Goal: Use online tool/utility: Utilize a website feature to perform a specific function

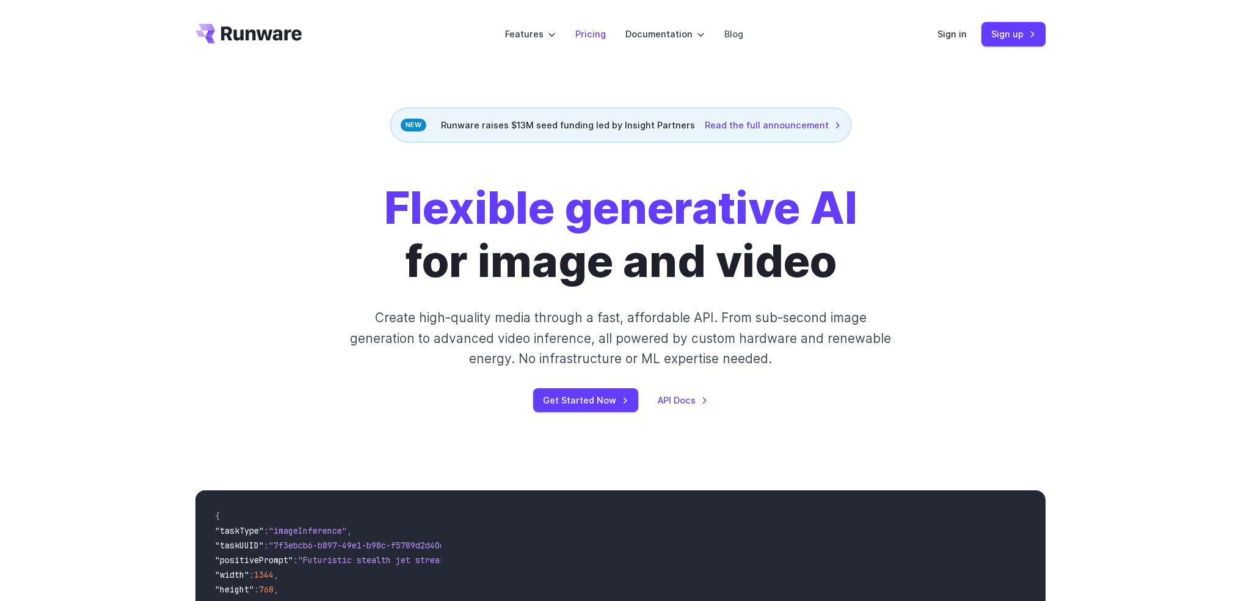
click at [598, 34] on link "Pricing" at bounding box center [591, 34] width 31 height 14
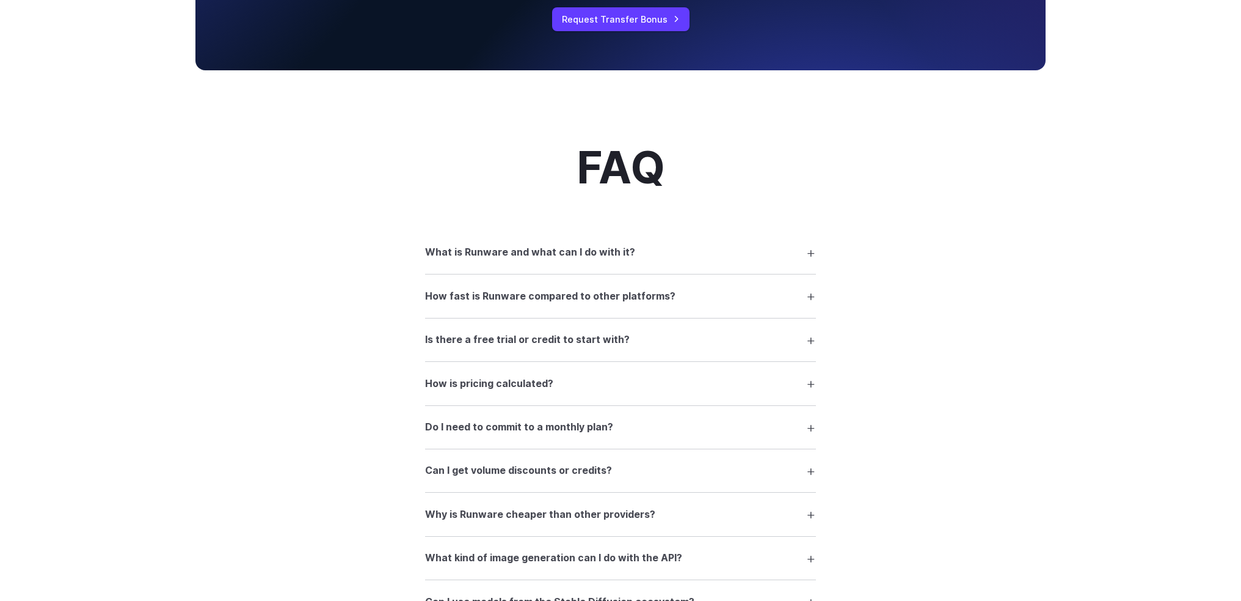
scroll to position [1772, 0]
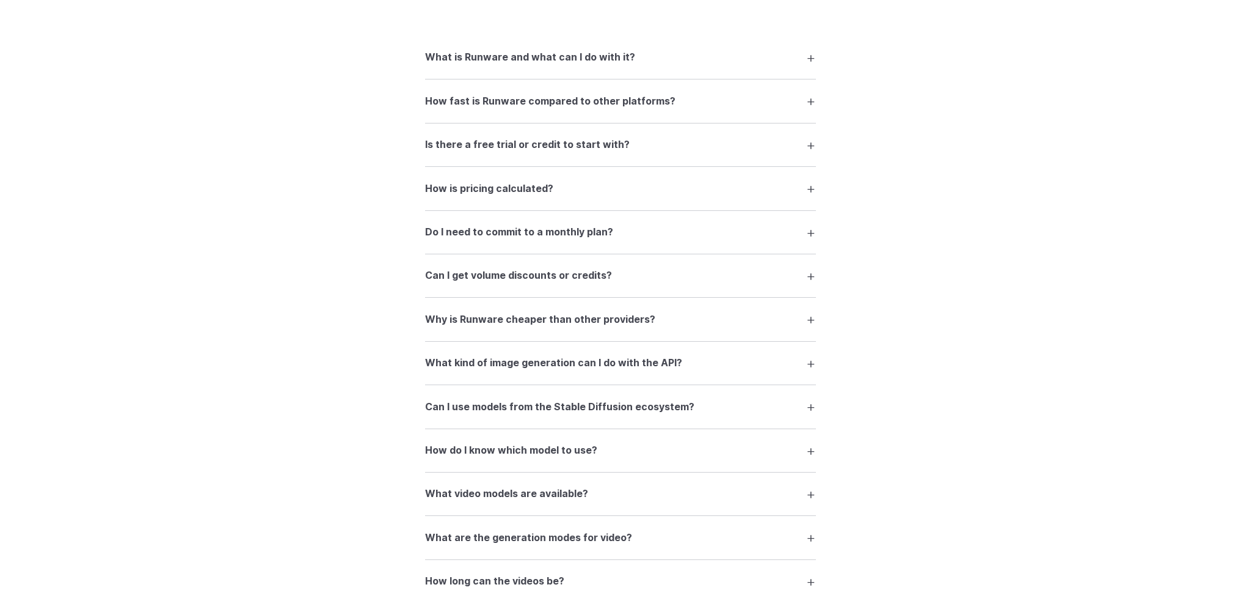
click at [549, 65] on h3 "What is Runware and what can I do with it?" at bounding box center [530, 57] width 210 height 16
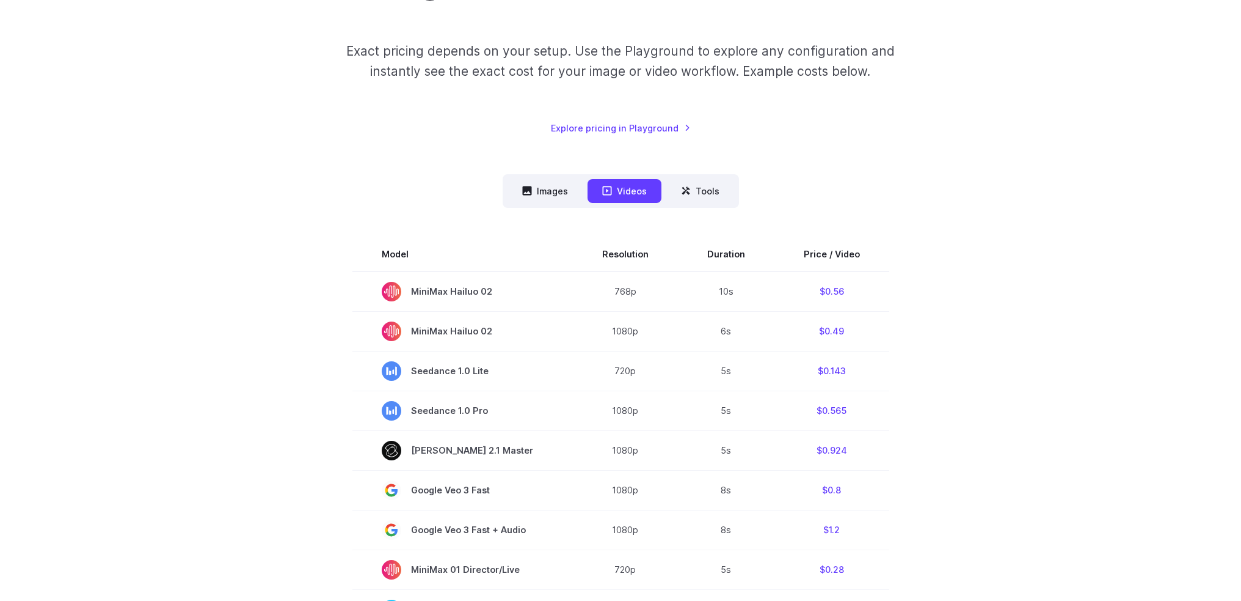
scroll to position [183, 0]
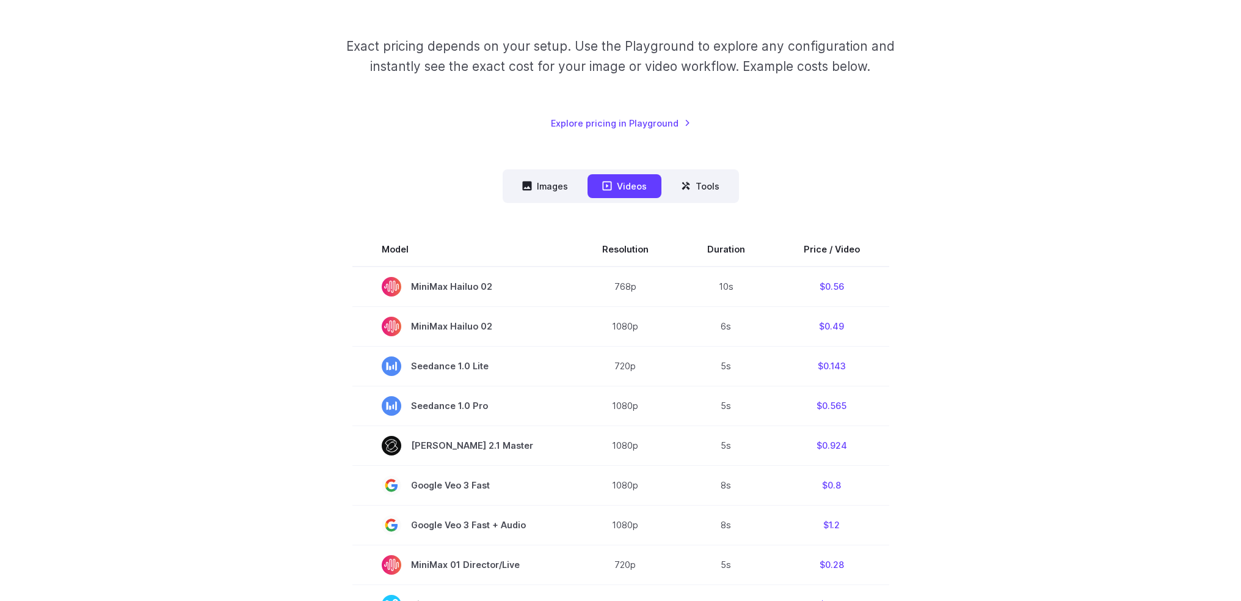
click at [538, 173] on nav "Images Videos Tools ****** ****** *****" at bounding box center [621, 186] width 236 height 34
click at [555, 188] on button "Images" at bounding box center [545, 186] width 75 height 24
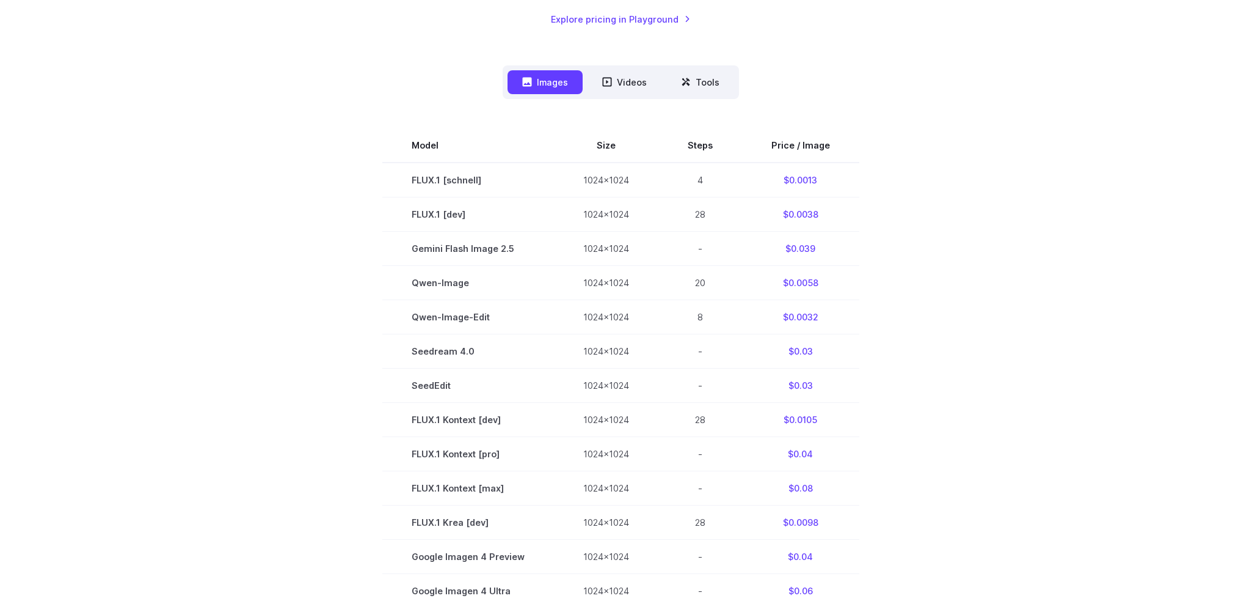
scroll to position [244, 0]
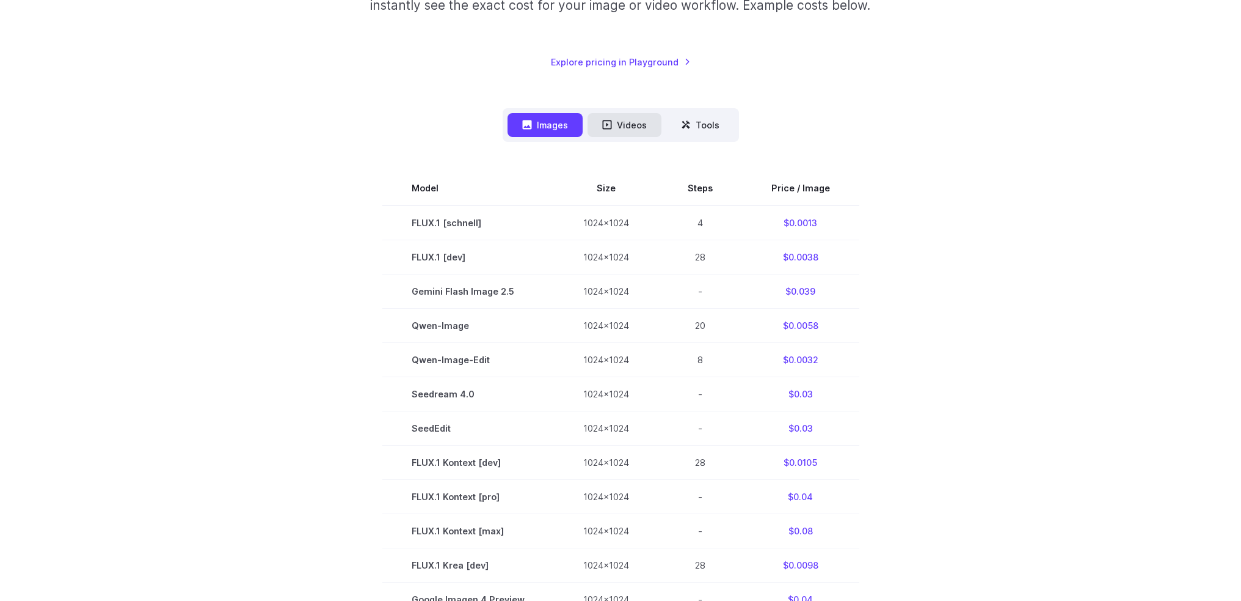
click at [607, 126] on icon at bounding box center [606, 124] width 9 height 9
click at [713, 121] on button "Tools" at bounding box center [701, 125] width 68 height 24
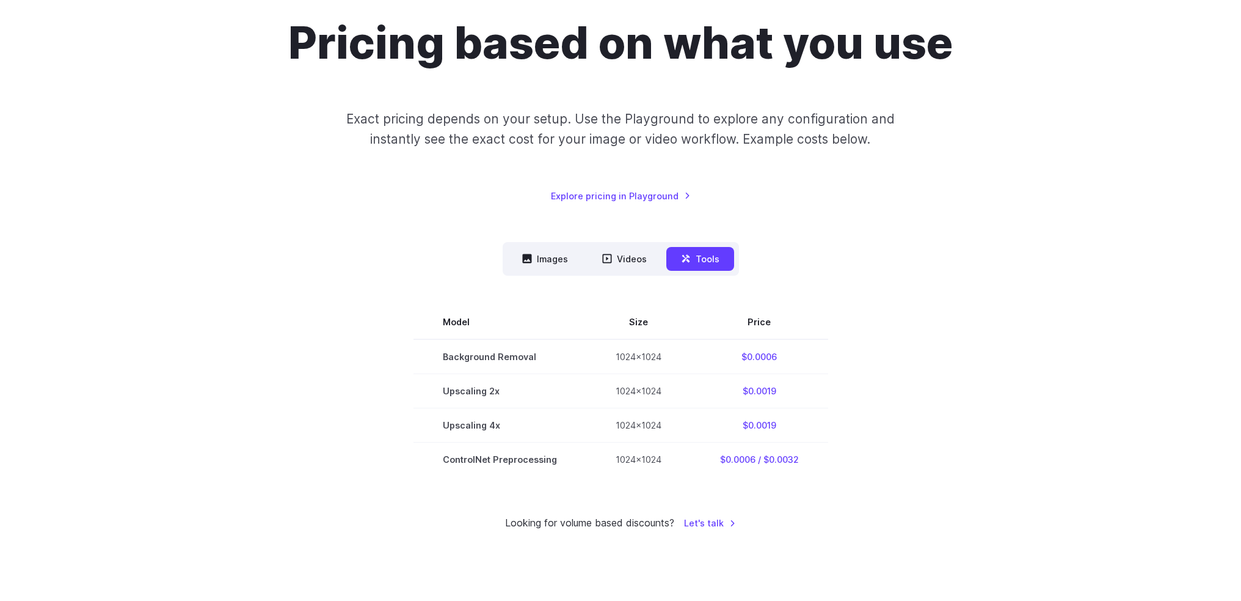
scroll to position [61, 0]
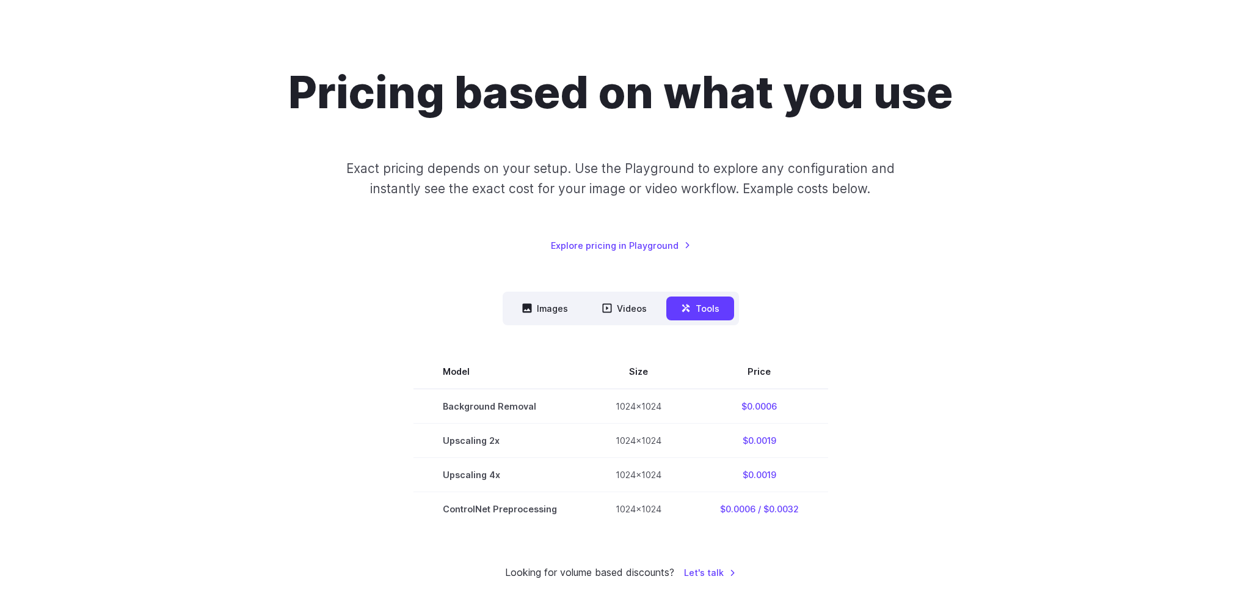
click at [628, 291] on nav "Images Videos Tools ****** ****** *****" at bounding box center [621, 308] width 236 height 34
click at [621, 304] on button "Videos" at bounding box center [625, 308] width 74 height 24
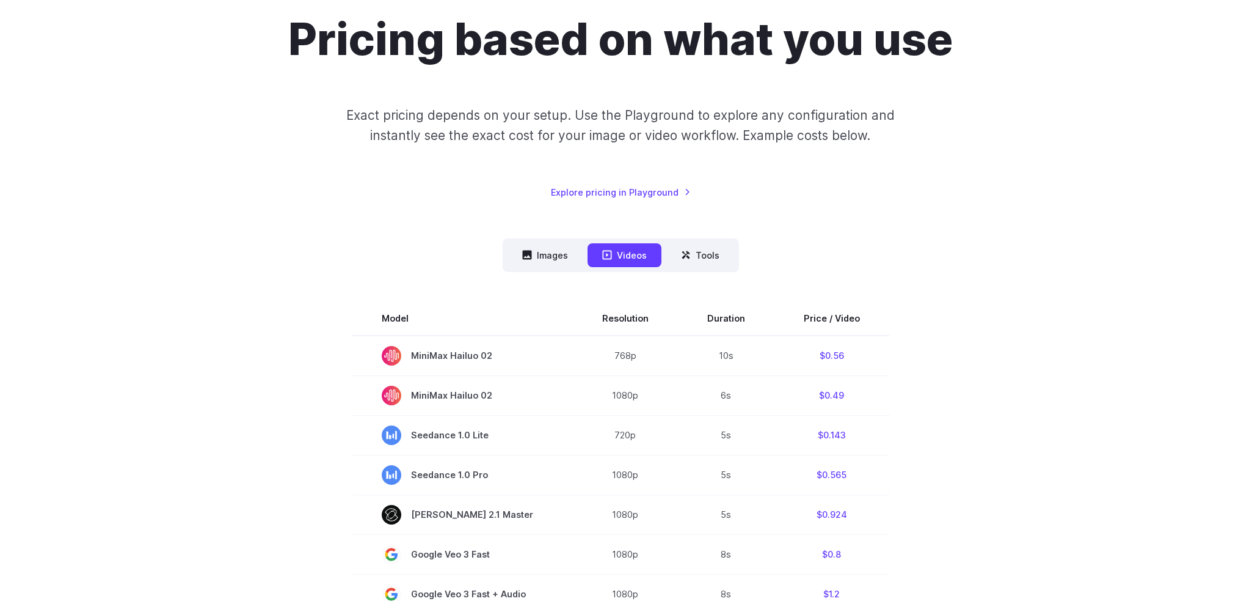
scroll to position [0, 0]
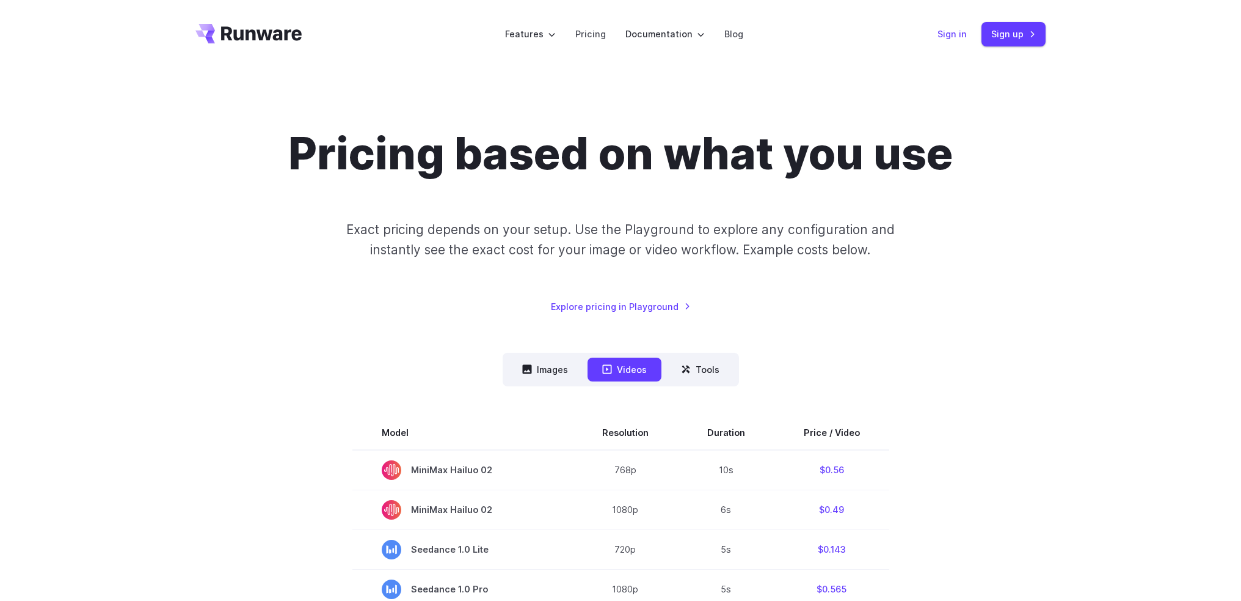
click at [953, 34] on link "Sign in" at bounding box center [952, 34] width 29 height 14
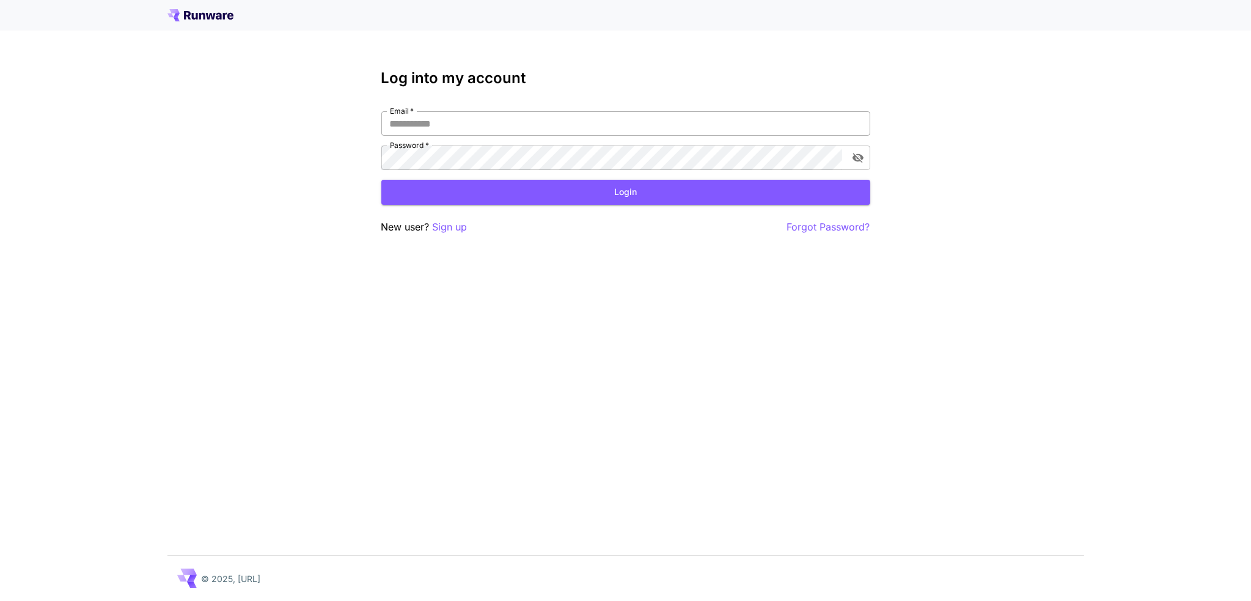
type input "**********"
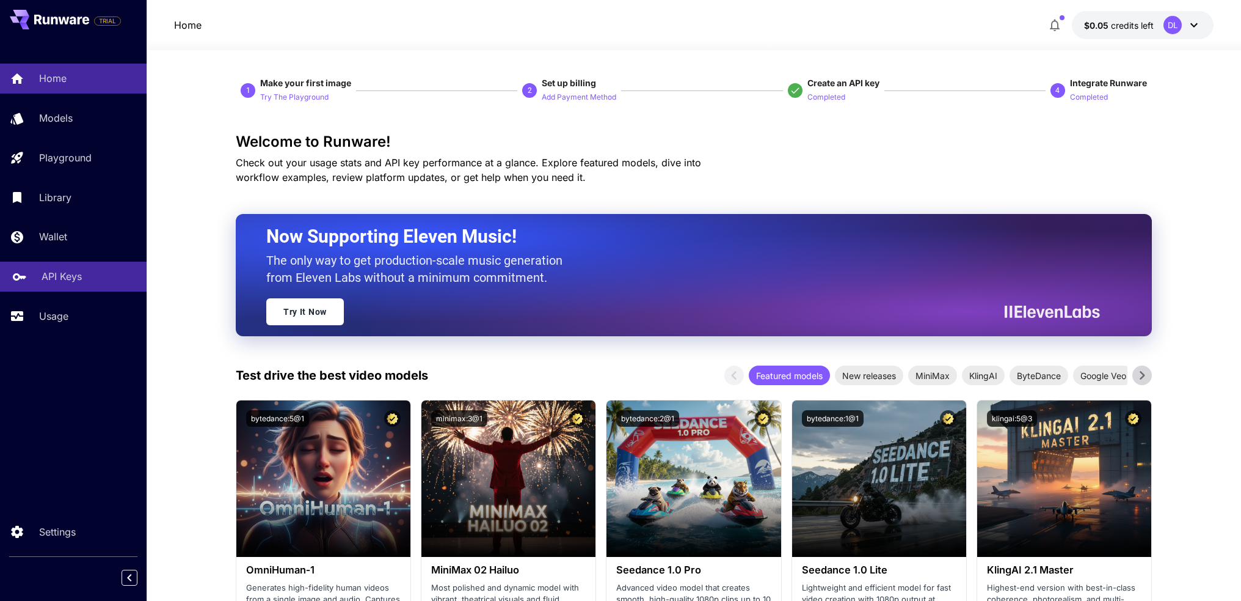
click at [71, 275] on p "API Keys" at bounding box center [62, 276] width 40 height 15
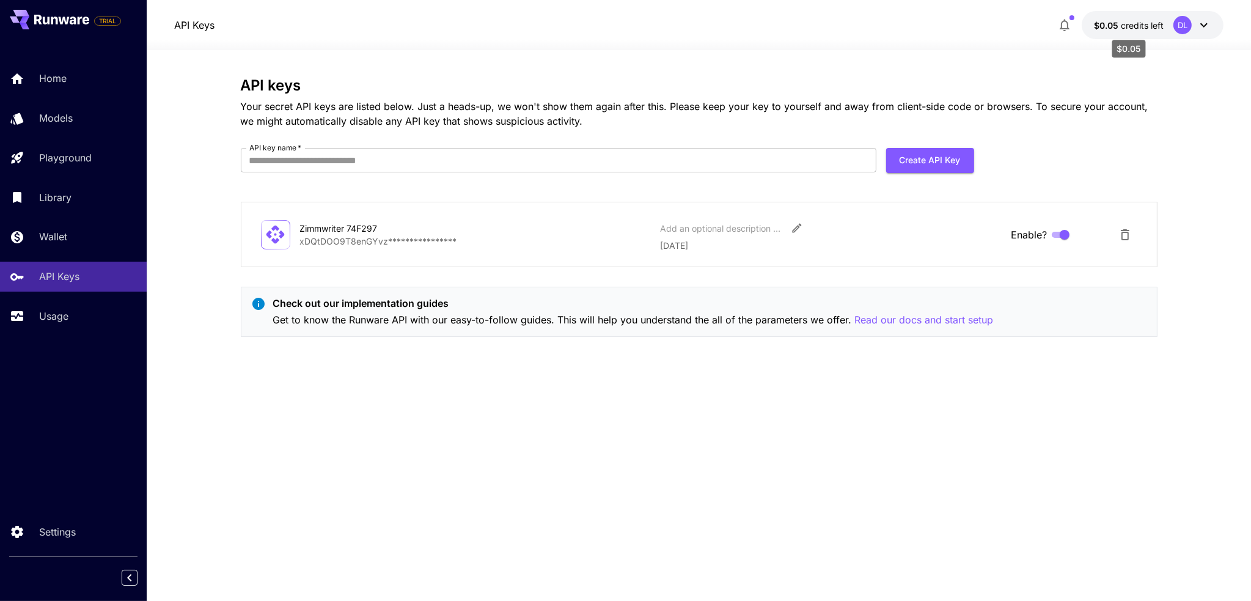
click at [1144, 21] on span "credits left" at bounding box center [1142, 25] width 43 height 10
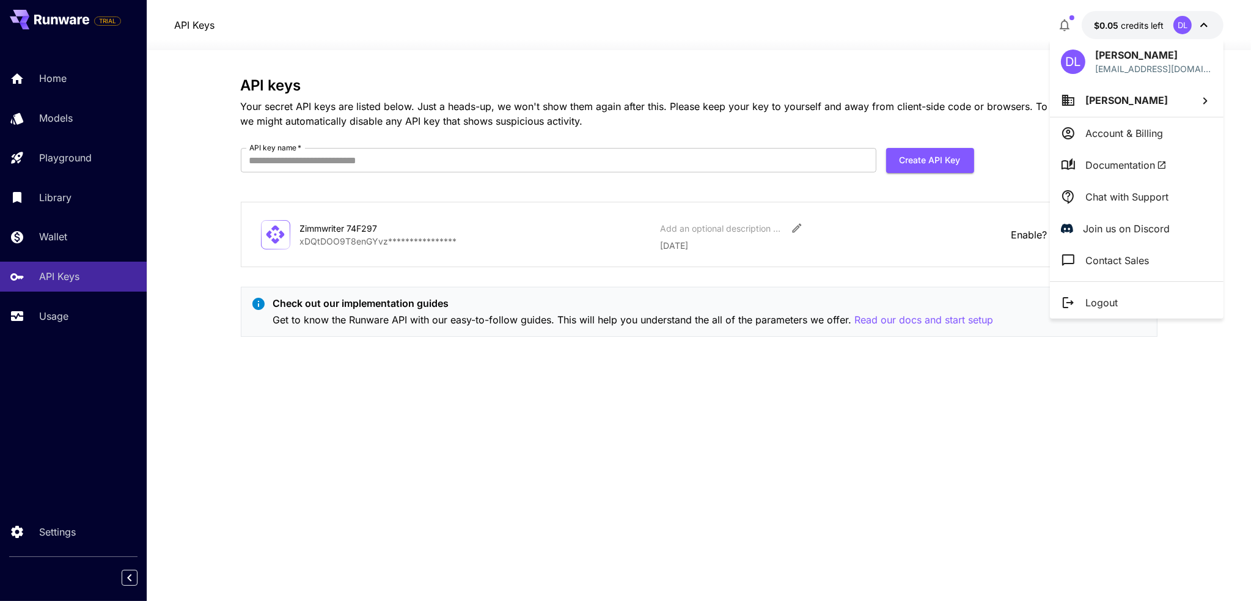
drag, startPoint x: 938, startPoint y: 428, endPoint x: 900, endPoint y: 428, distance: 38.5
click at [935, 428] on div at bounding box center [625, 300] width 1251 height 601
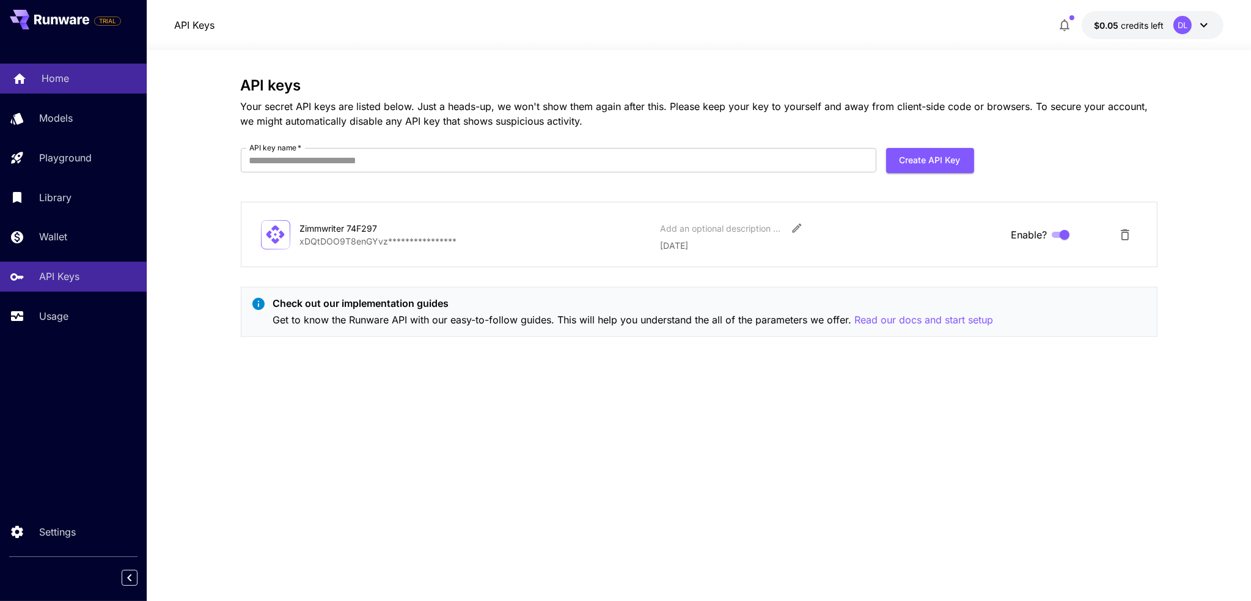
click at [38, 79] on link "Home" at bounding box center [73, 79] width 147 height 30
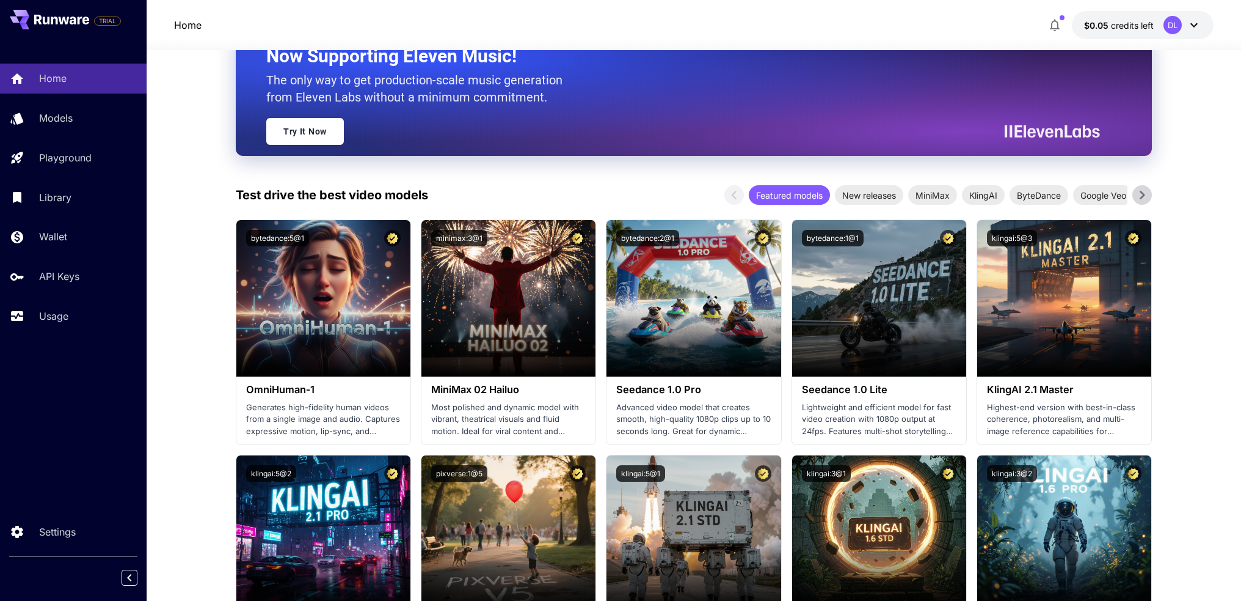
scroll to position [183, 0]
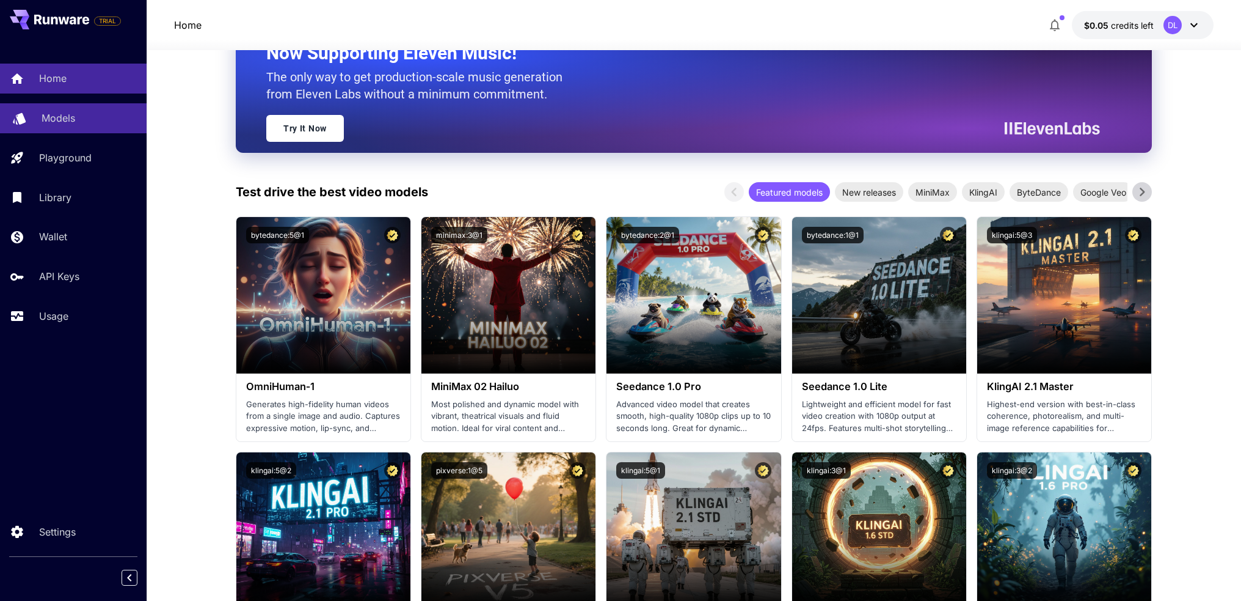
click at [46, 122] on p "Models" at bounding box center [59, 118] width 34 height 15
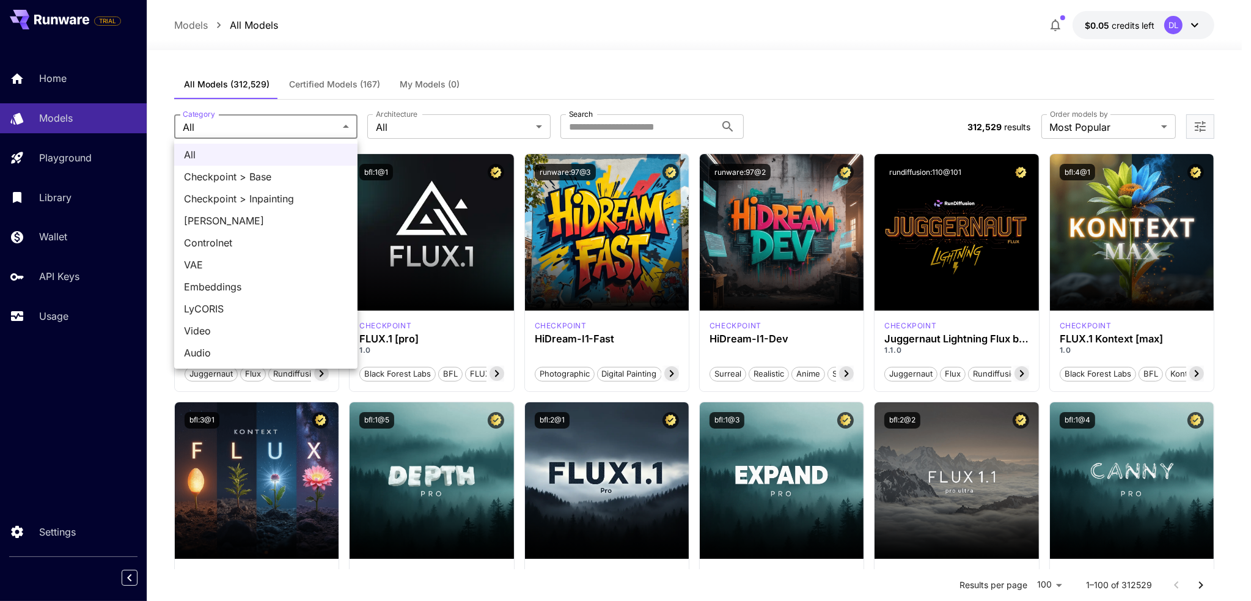
click at [305, 120] on div at bounding box center [625, 300] width 1251 height 601
click at [230, 334] on span "Video" at bounding box center [266, 330] width 164 height 15
type input "*****"
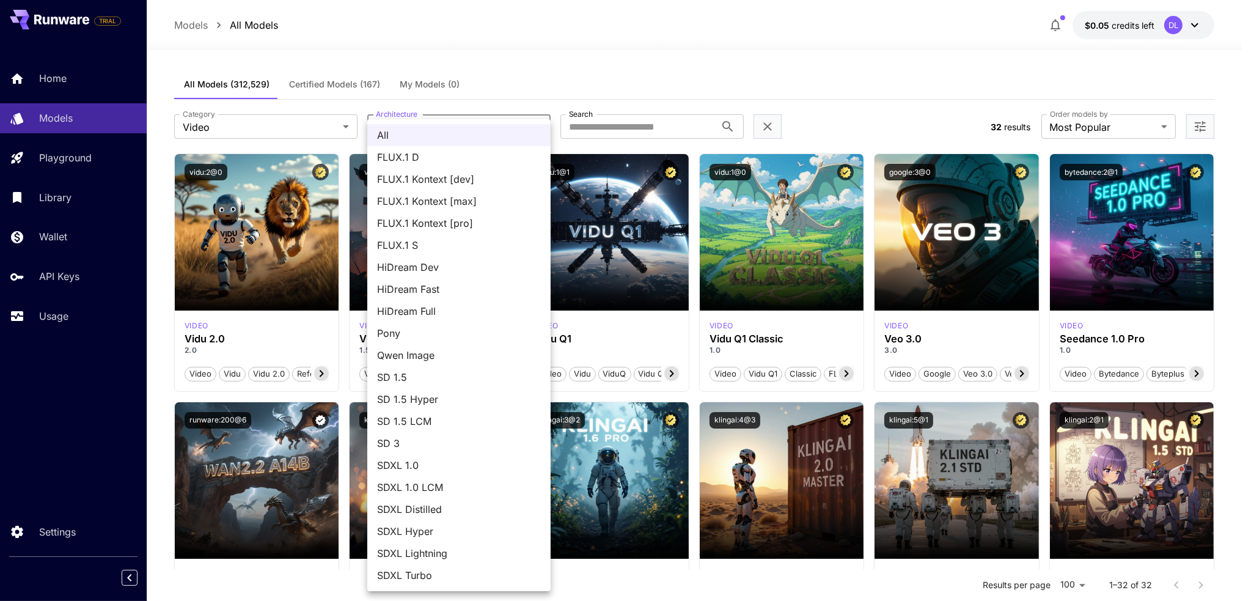
click at [626, 86] on div at bounding box center [625, 300] width 1251 height 601
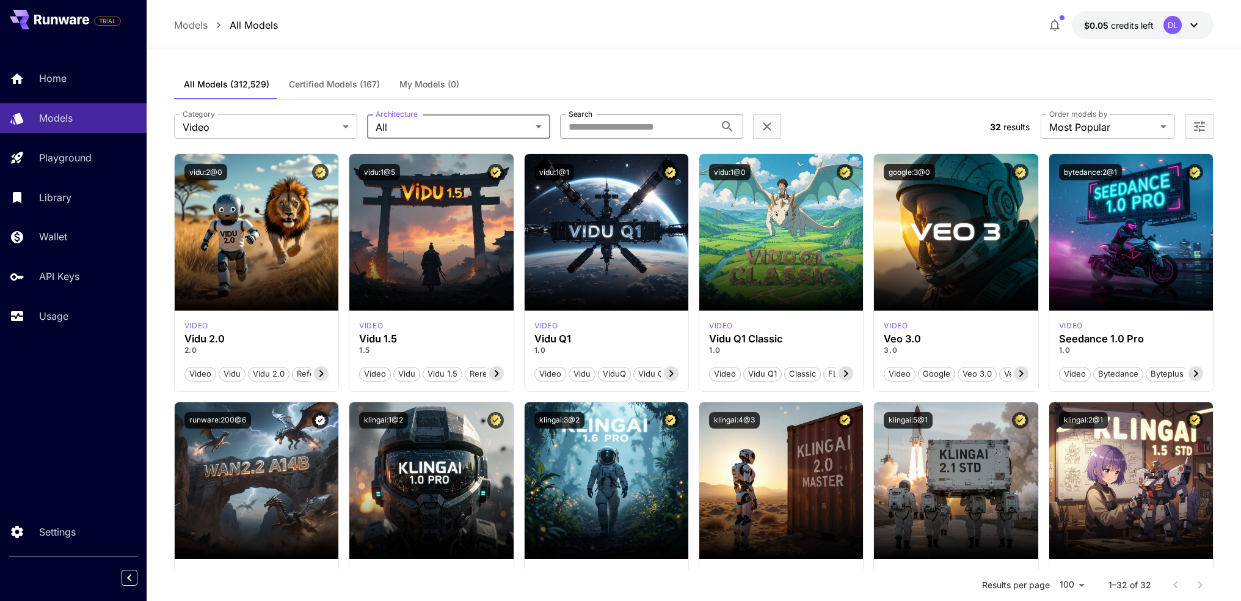
click at [637, 126] on input "Search" at bounding box center [637, 126] width 155 height 24
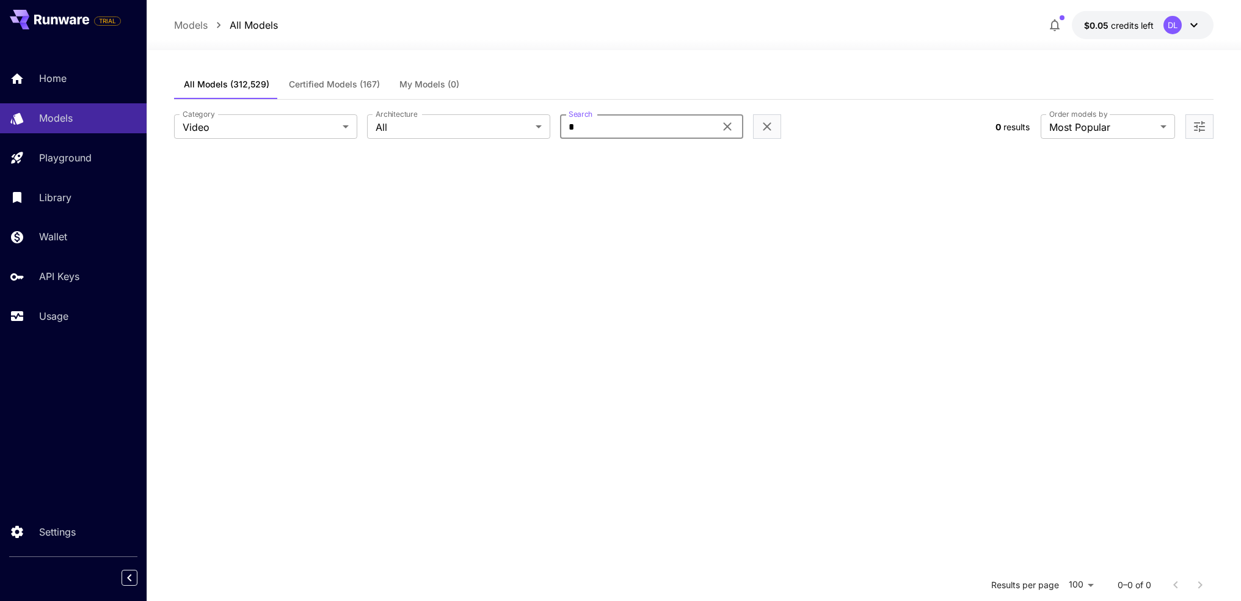
type input "*"
click at [733, 125] on icon at bounding box center [727, 126] width 15 height 15
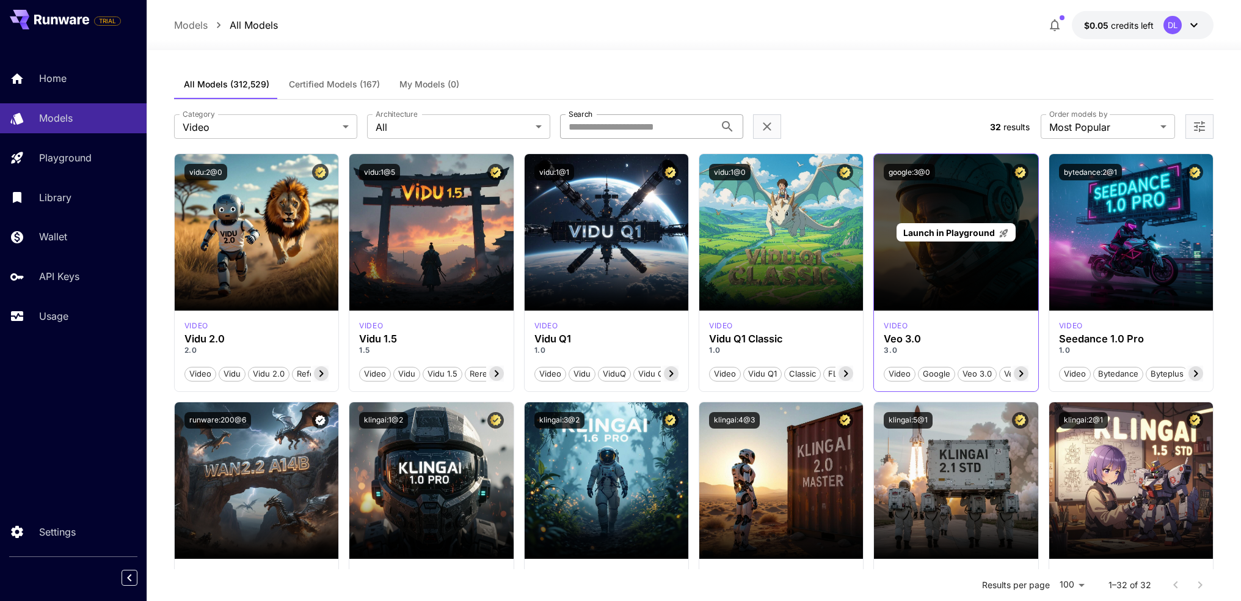
click at [961, 200] on div "Launch in Playground" at bounding box center [956, 232] width 164 height 156
click at [933, 232] on span "Launch in Playground" at bounding box center [950, 232] width 92 height 10
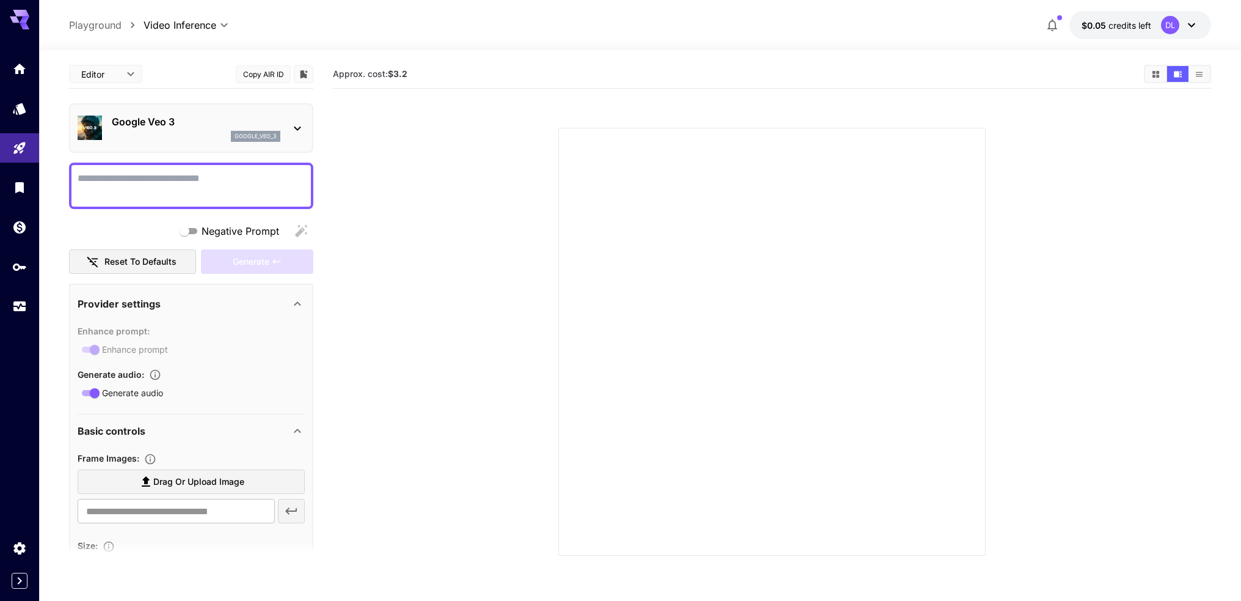
click at [296, 124] on icon at bounding box center [297, 128] width 15 height 15
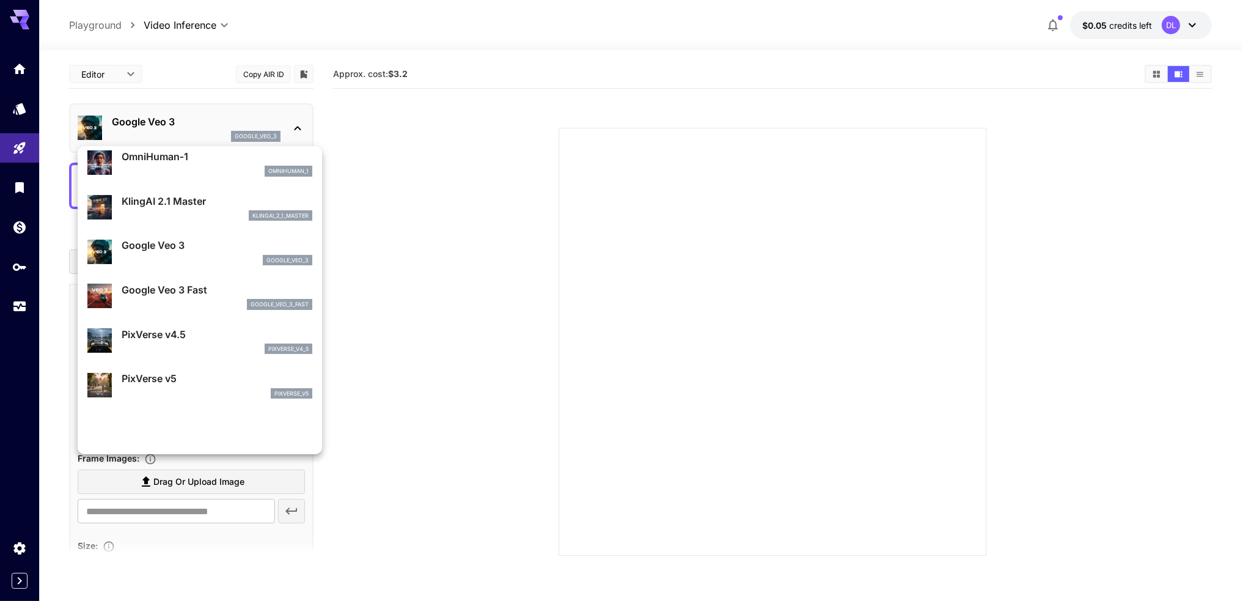
scroll to position [183, 0]
click at [176, 295] on p "Google Veo 3 Fast" at bounding box center [217, 289] width 191 height 15
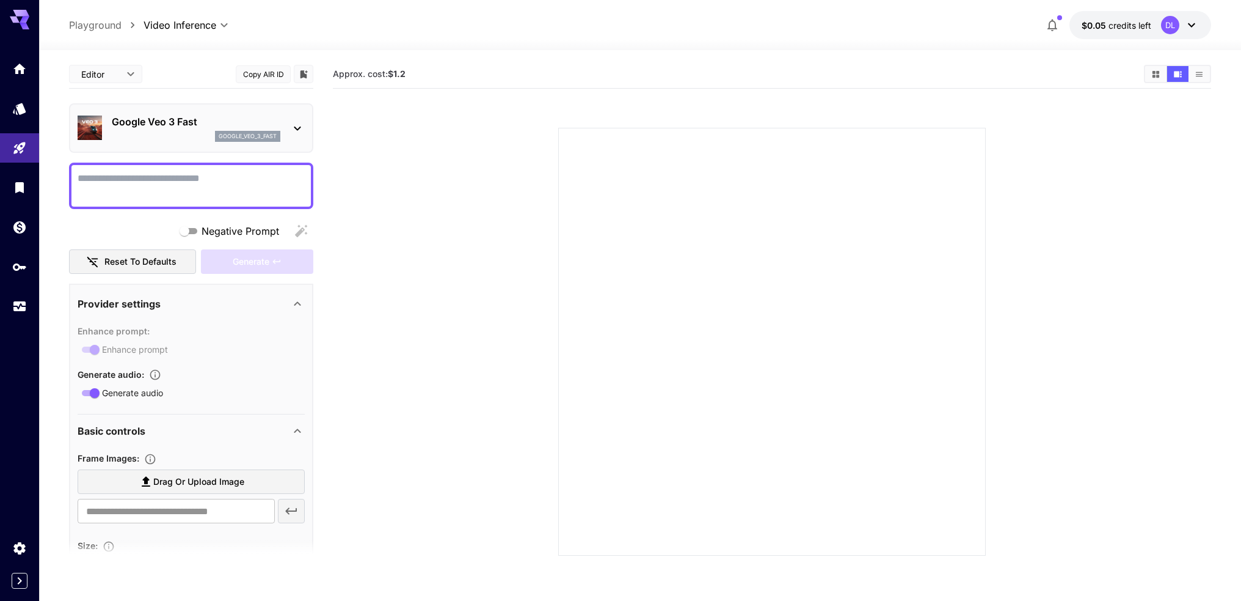
click at [288, 128] on div "Google Veo 3 Fast google_veo_3_fast" at bounding box center [191, 127] width 227 height 37
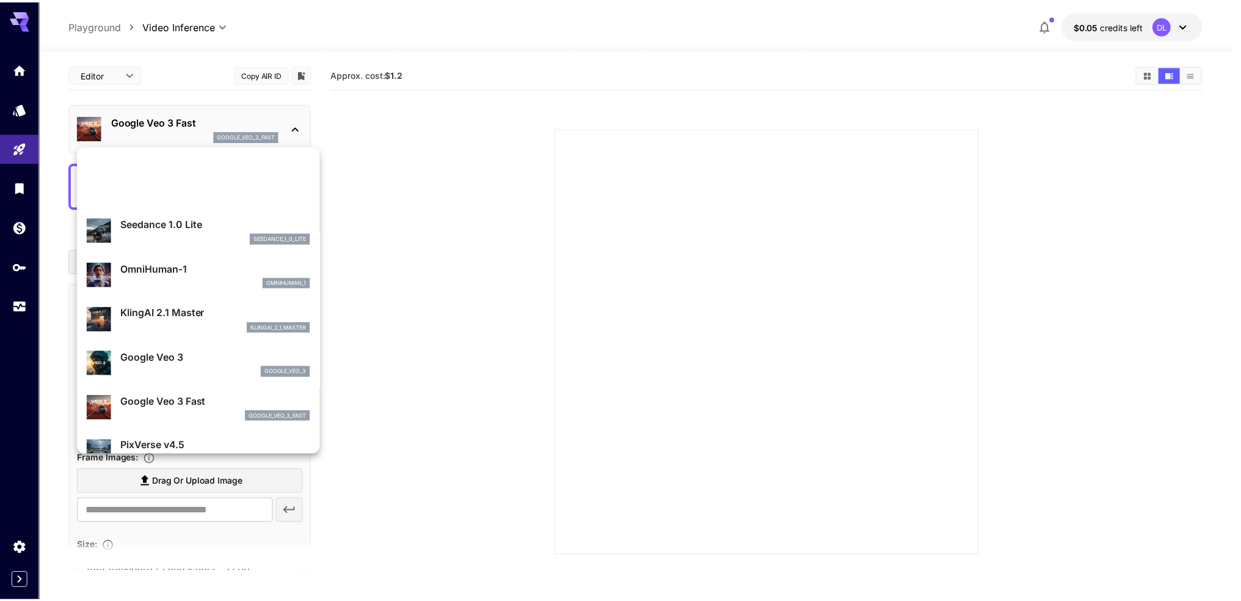
scroll to position [0, 0]
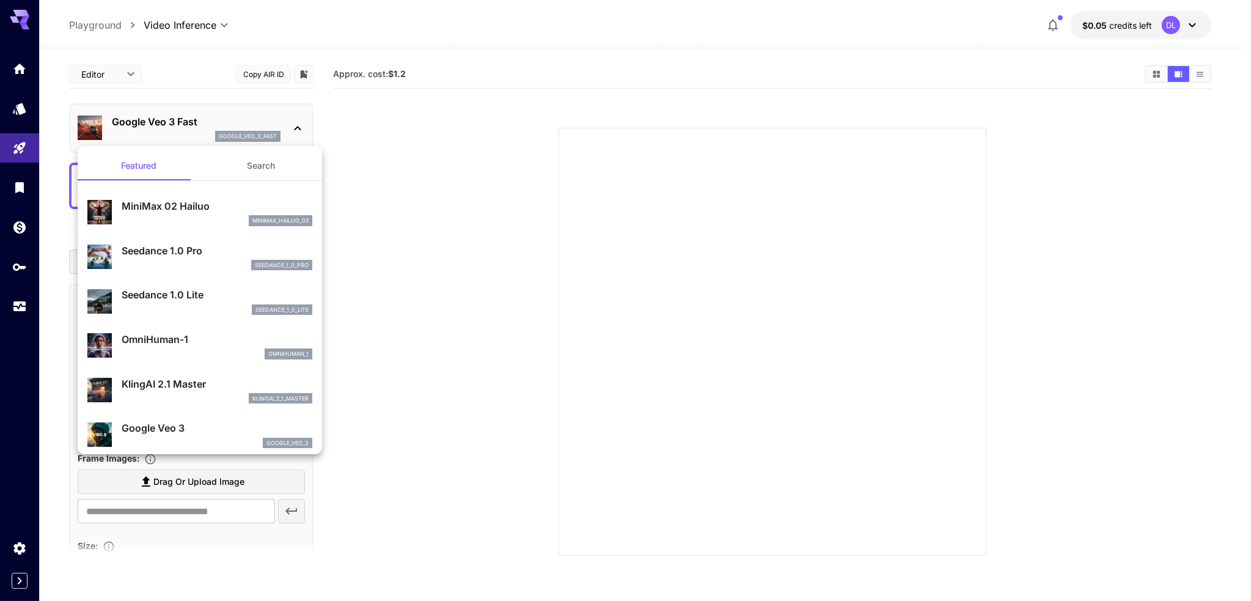
click at [508, 180] on div at bounding box center [625, 300] width 1251 height 601
